Goal: Communication & Community: Answer question/provide support

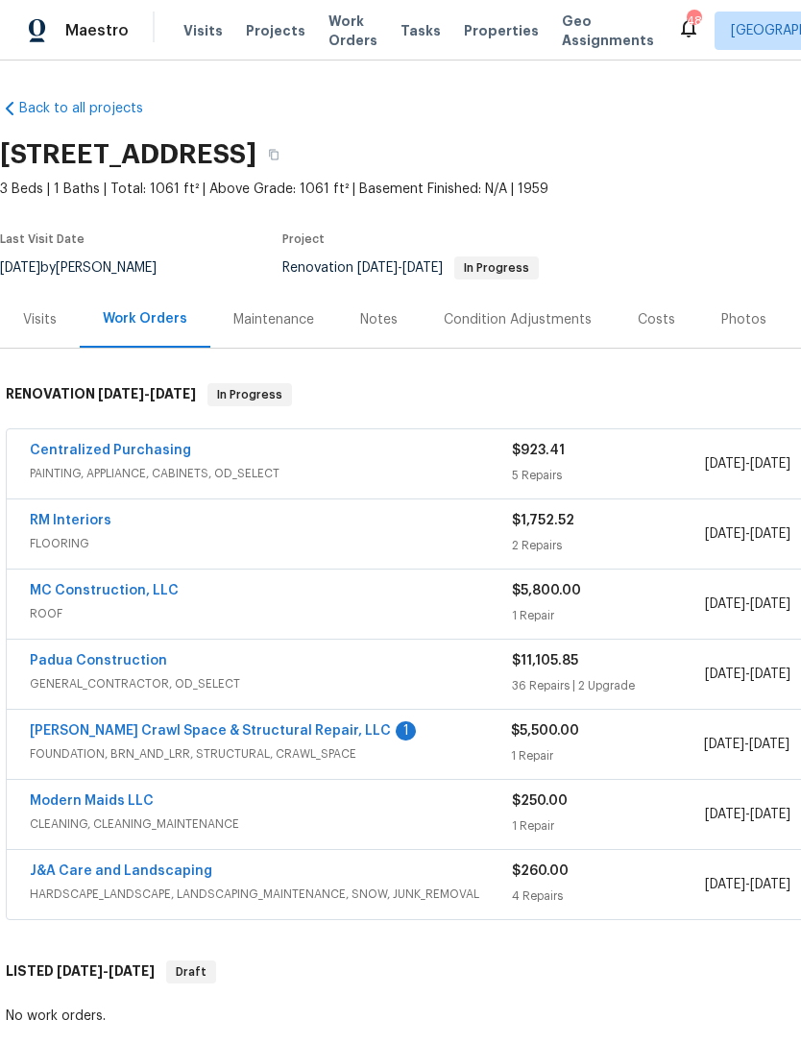
click at [277, 737] on link "[PERSON_NAME] Crawl Space & Structural Repair, LLC" at bounding box center [210, 730] width 361 height 13
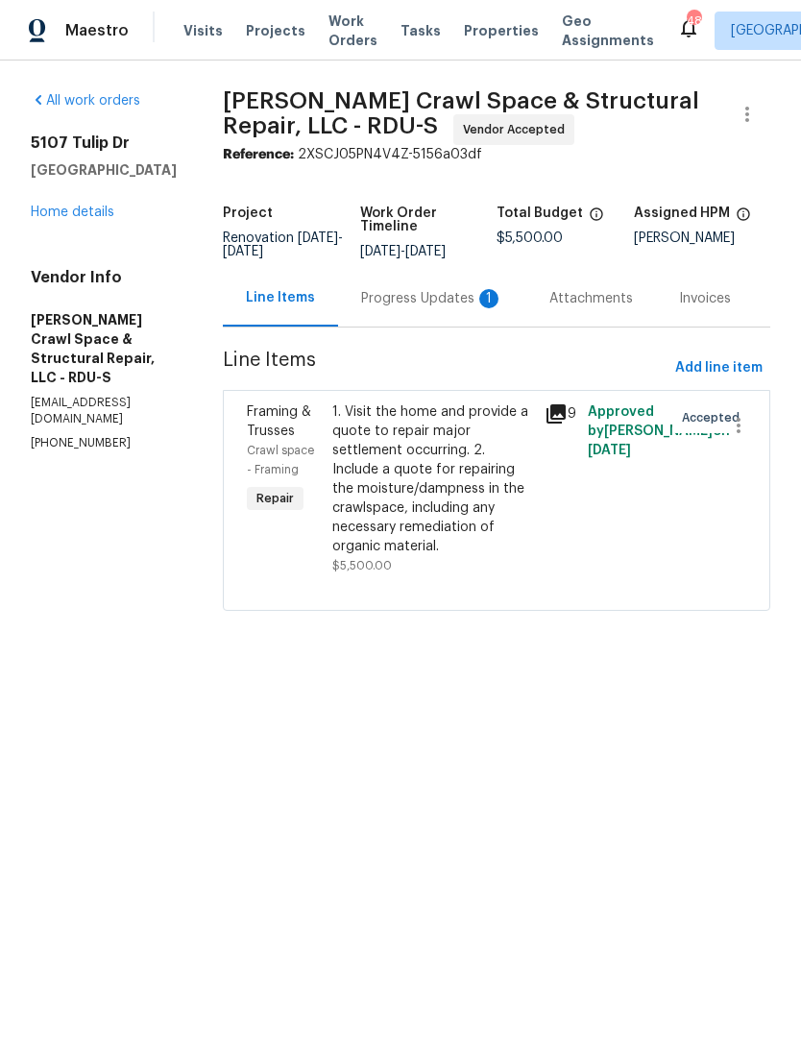
click at [443, 308] on div "Progress Updates 1" at bounding box center [432, 298] width 142 height 19
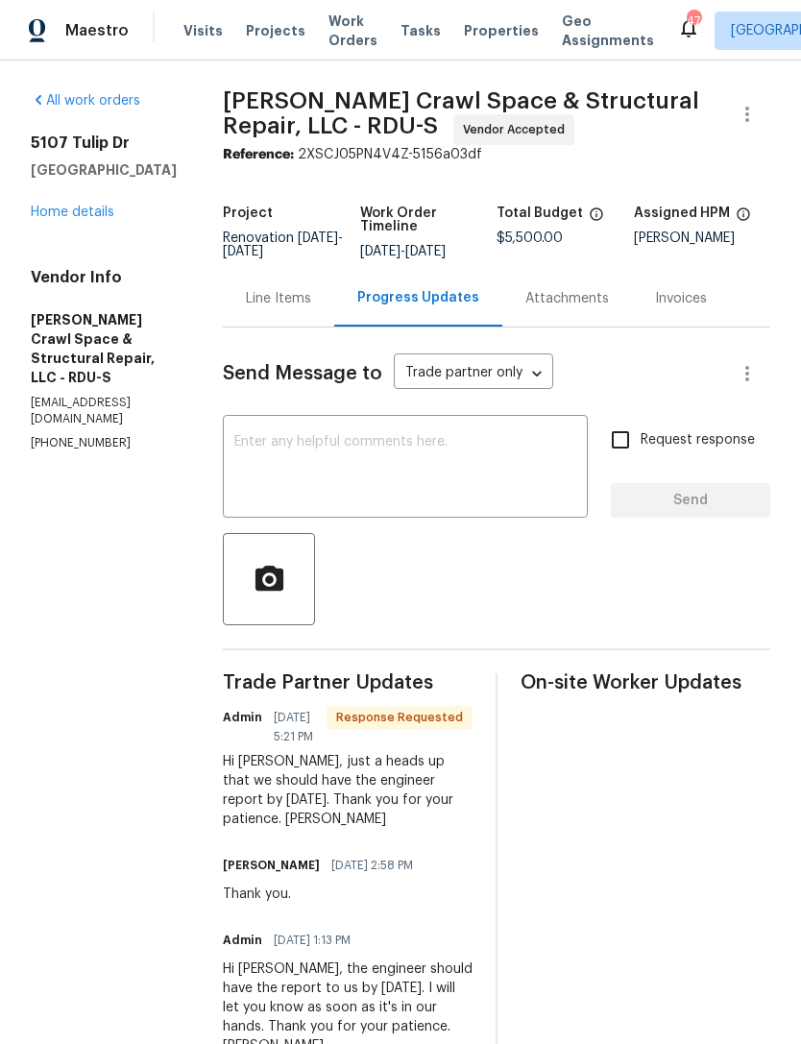
click at [449, 483] on textarea at bounding box center [405, 468] width 342 height 67
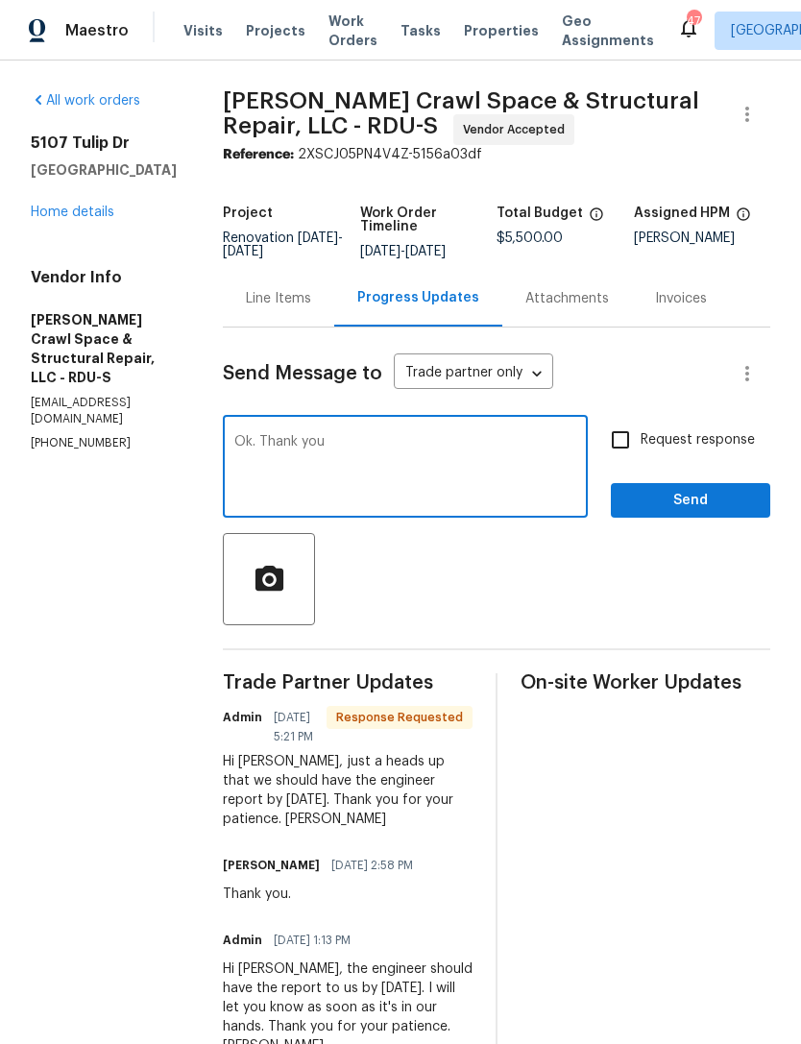
type textarea "Ok. Thank you"
click at [687, 513] on span "Send" at bounding box center [690, 501] width 129 height 24
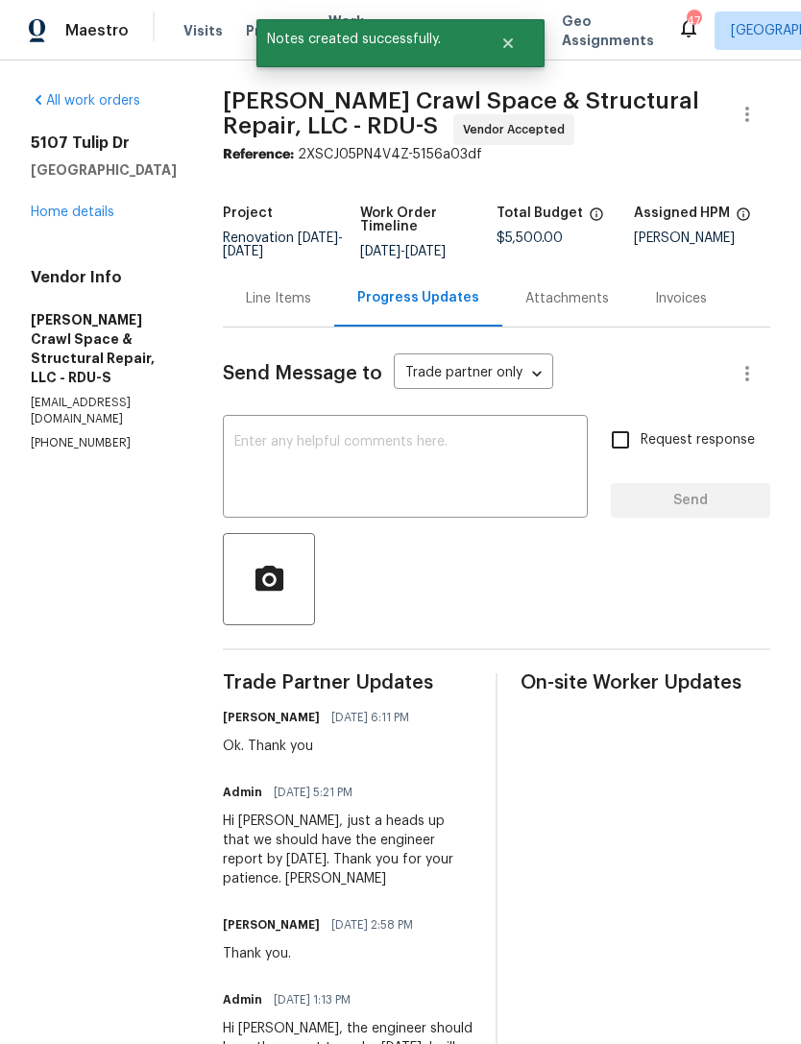
click at [74, 218] on link "Home details" at bounding box center [73, 212] width 84 height 13
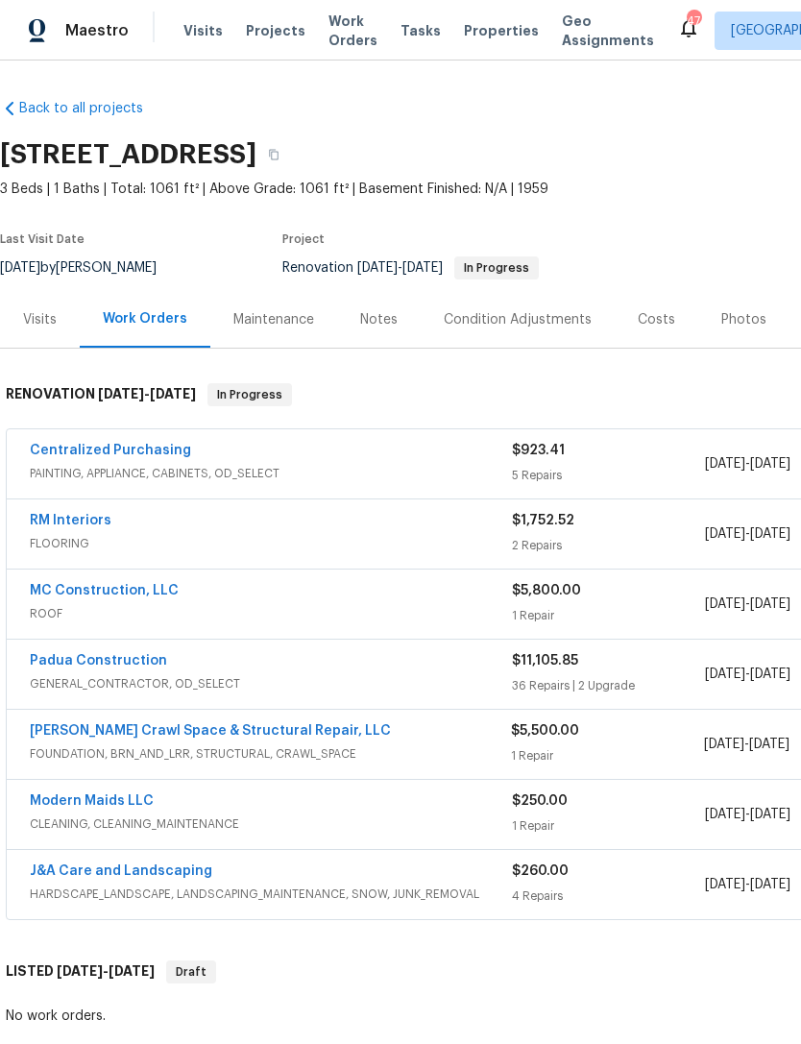
click at [147, 664] on link "Padua Construction" at bounding box center [98, 660] width 137 height 13
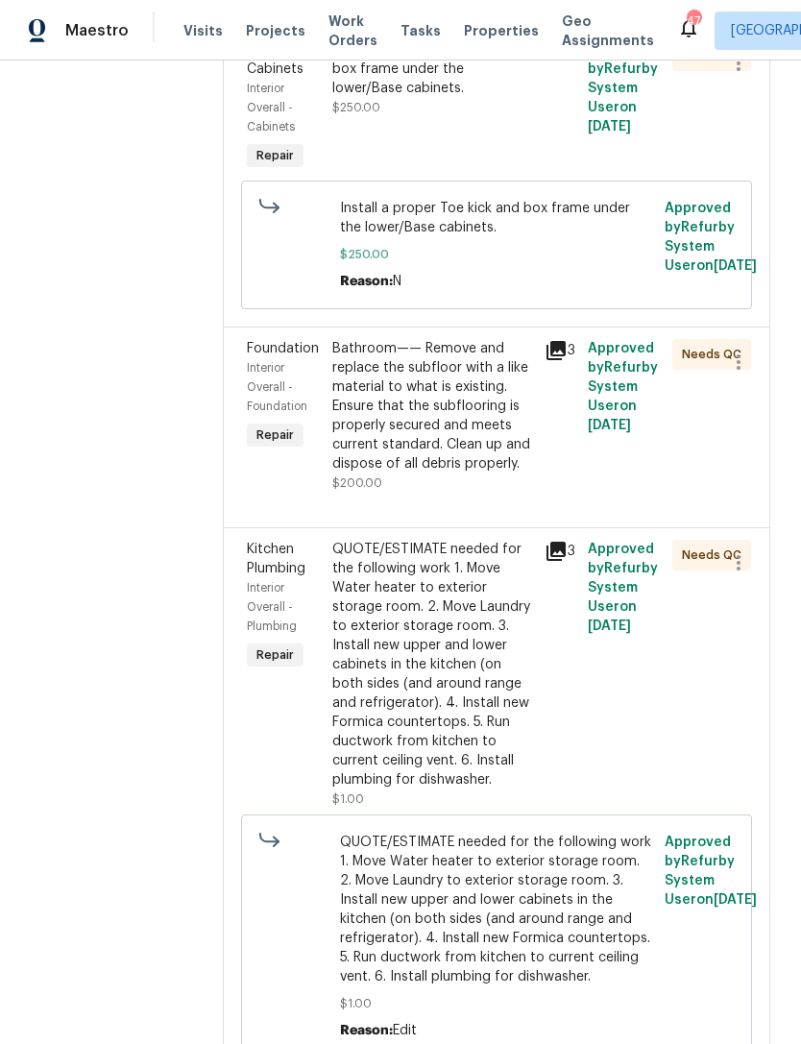
scroll to position [1730, 0]
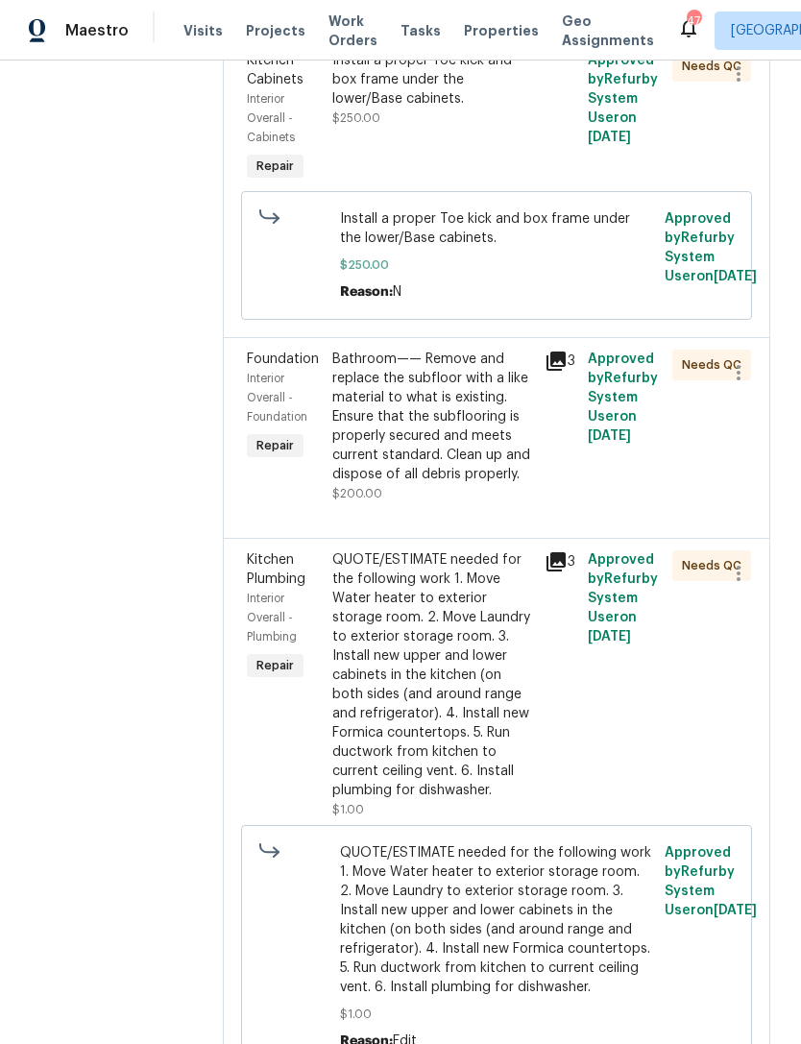
click at [550, 356] on icon at bounding box center [556, 361] width 19 height 19
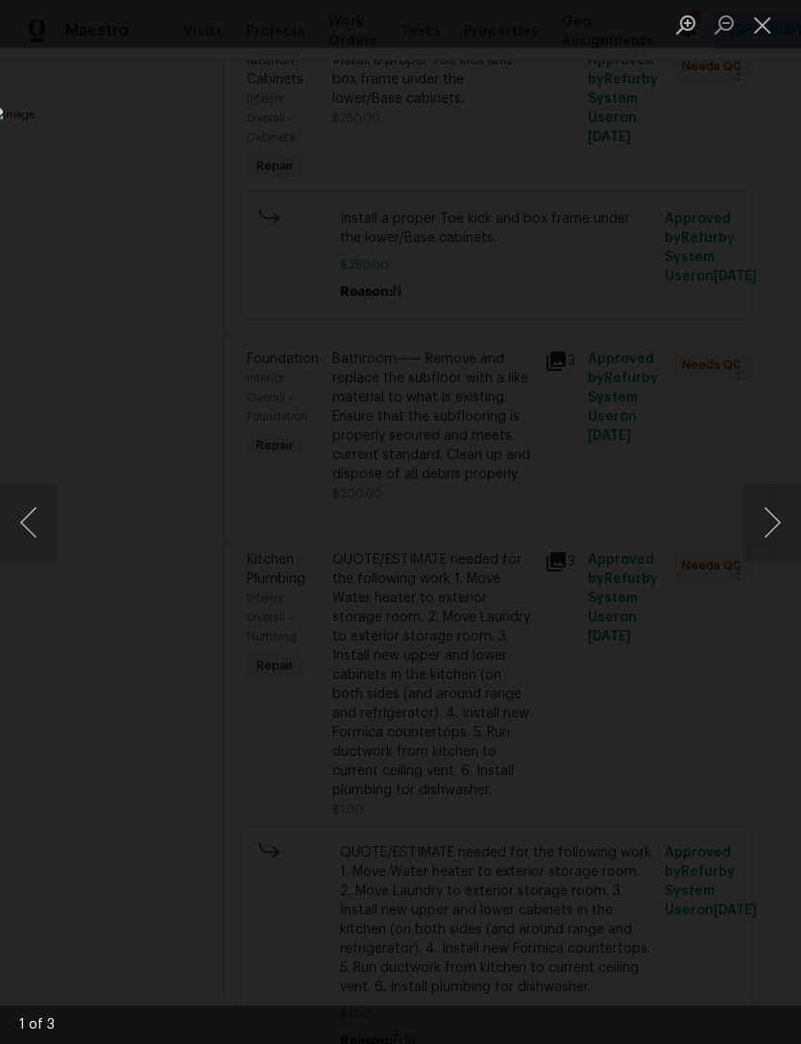
click at [762, 39] on button "Close lightbox" at bounding box center [763, 25] width 38 height 34
